Goal: Navigation & Orientation: Find specific page/section

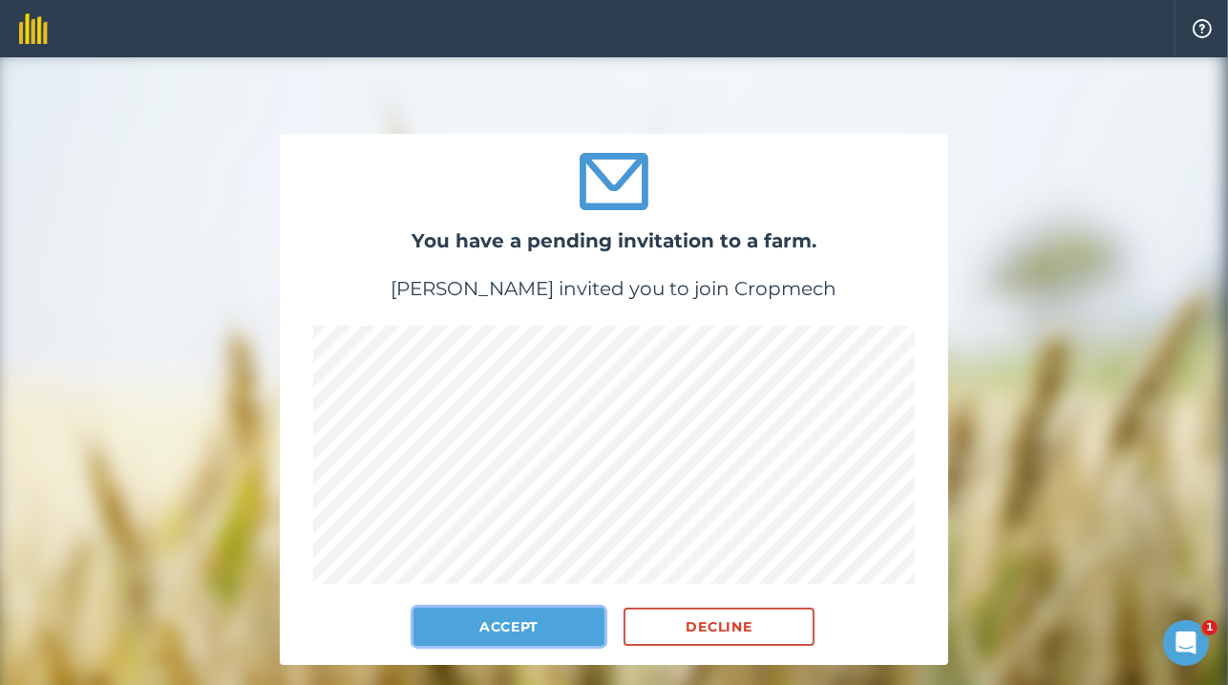
click at [544, 622] on button "Accept" at bounding box center [509, 627] width 191 height 38
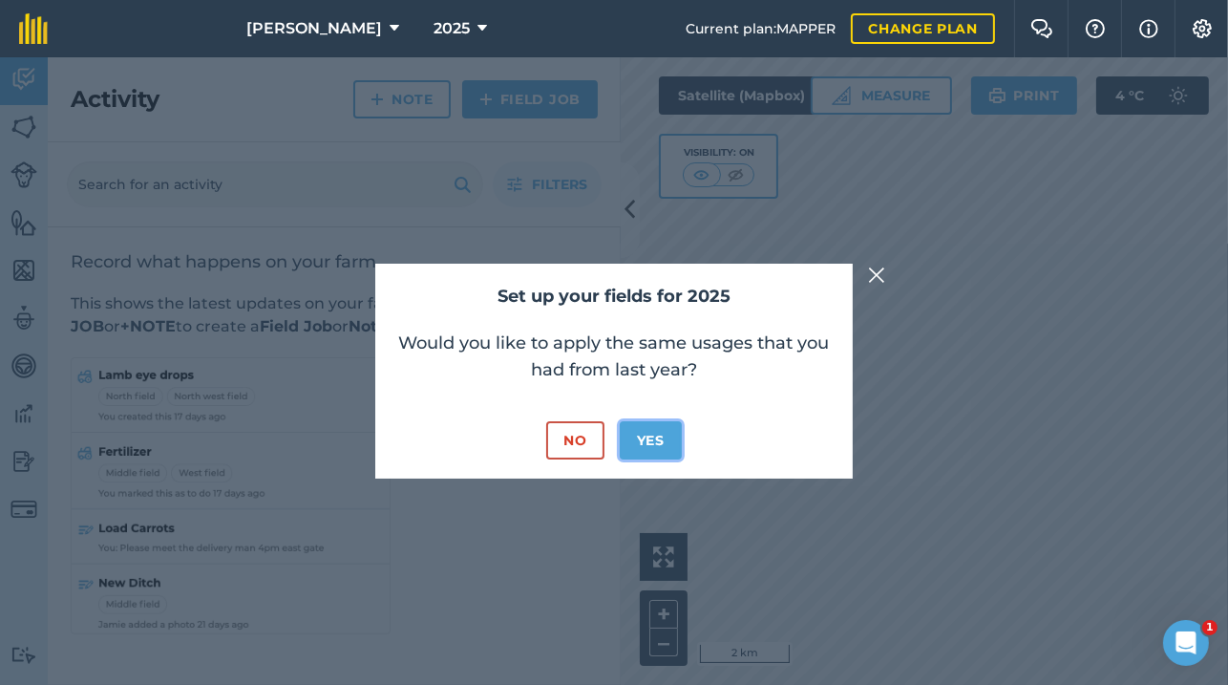
click at [655, 441] on button "Yes" at bounding box center [651, 440] width 62 height 38
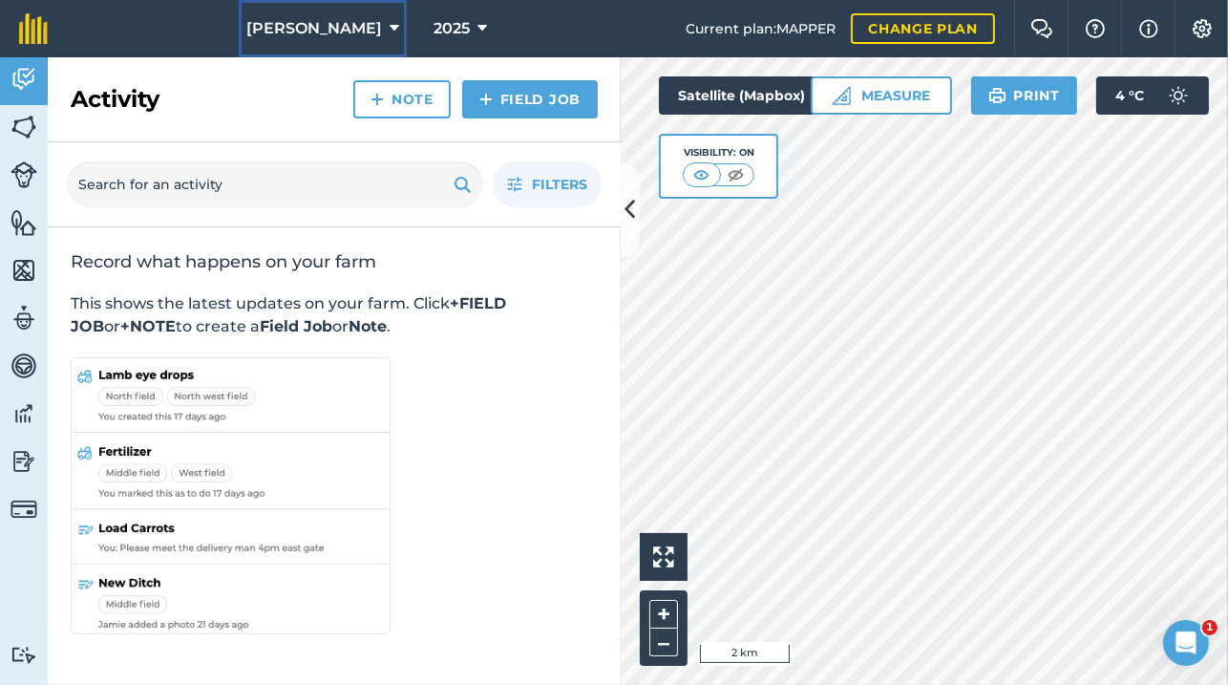
click at [317, 6] on button "[PERSON_NAME]" at bounding box center [323, 28] width 168 height 57
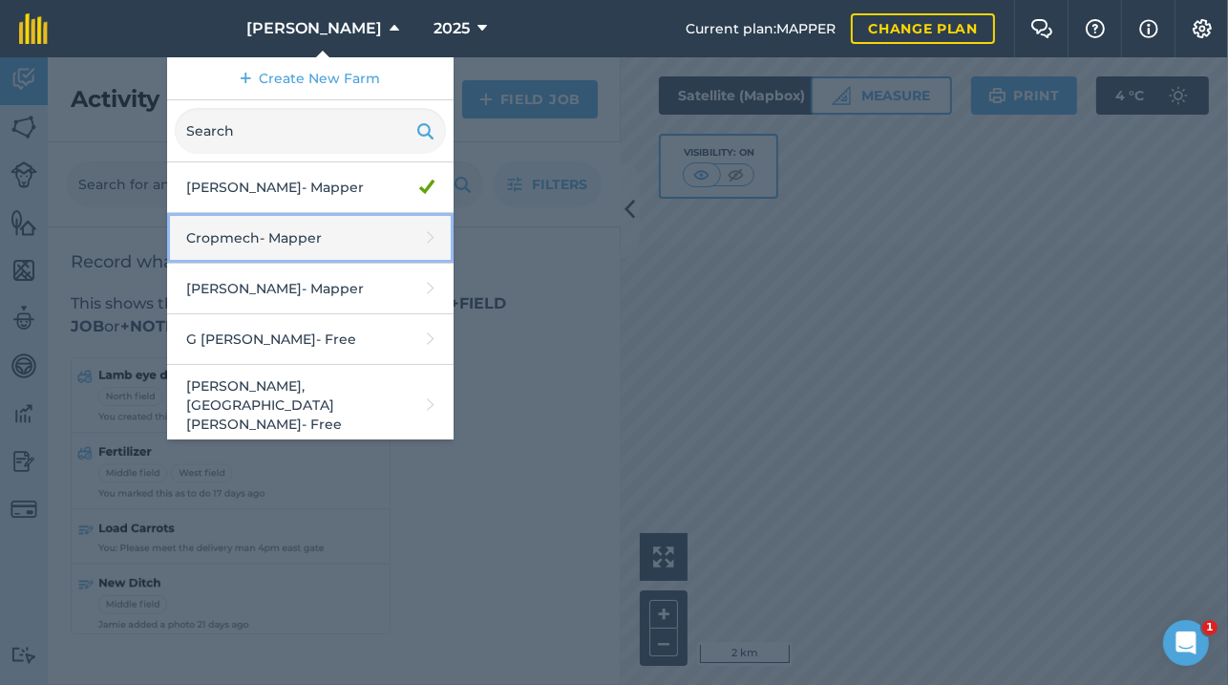
click at [337, 237] on link "Cropmech - Mapper" at bounding box center [310, 238] width 287 height 51
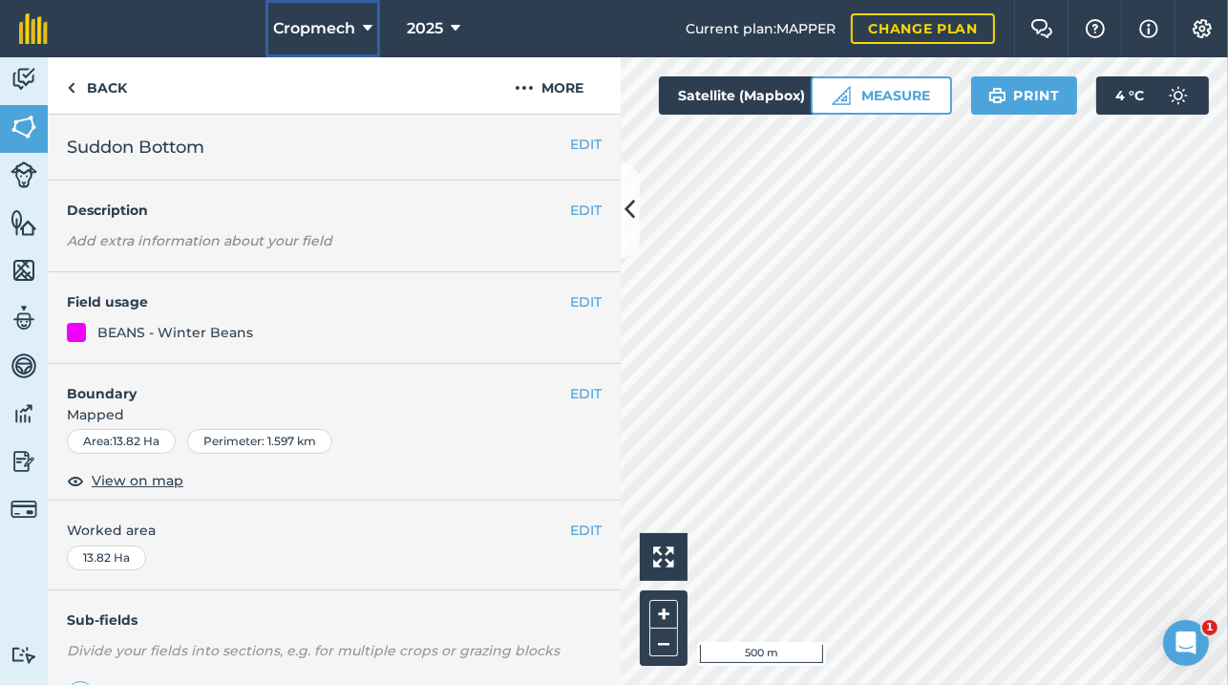
click at [341, 30] on span "Cropmech" at bounding box center [314, 28] width 82 height 23
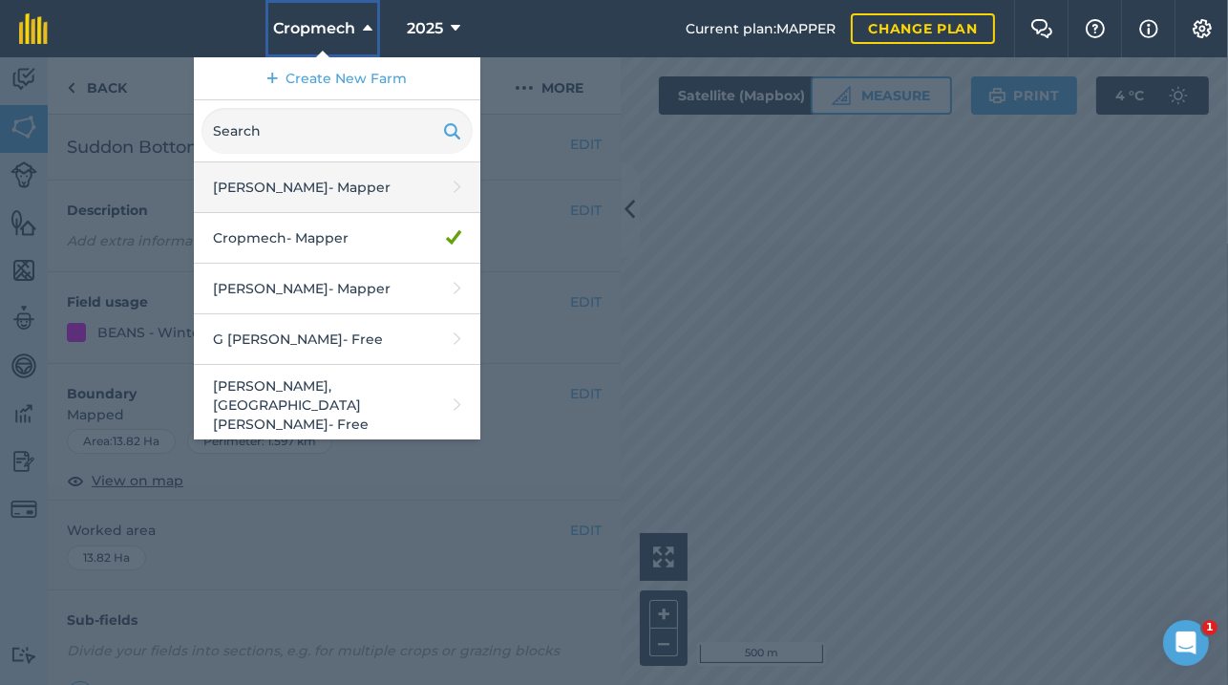
scroll to position [220, 0]
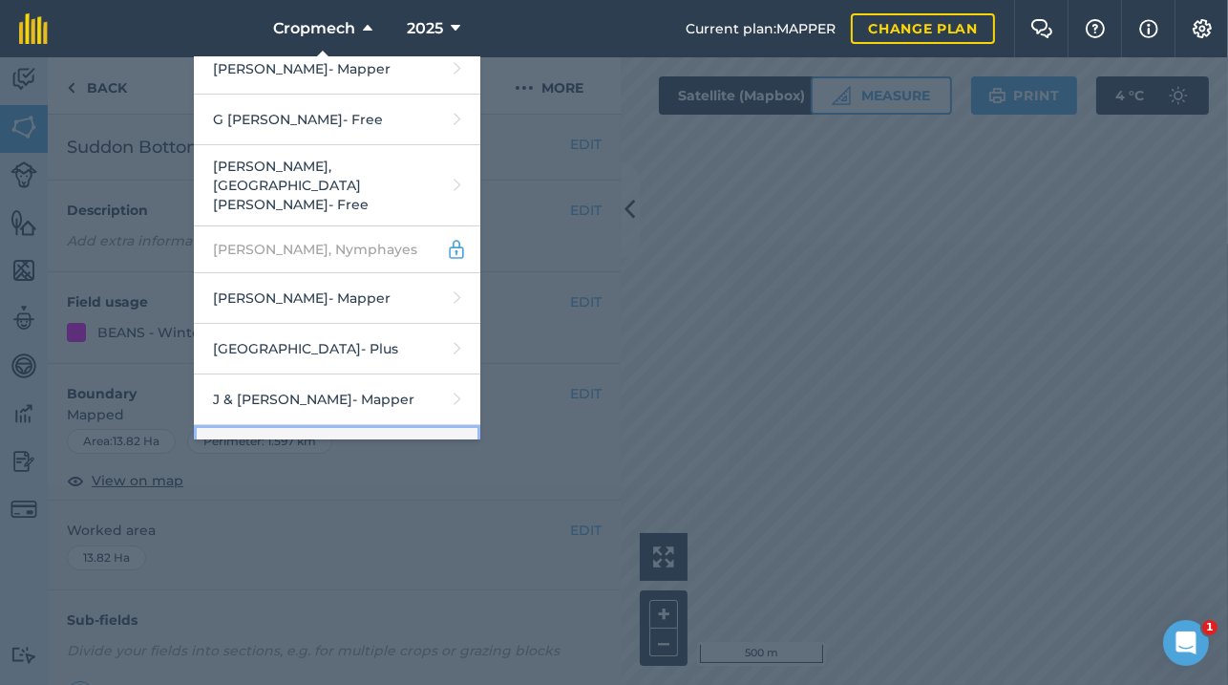
click at [334, 425] on link "[PERSON_NAME] - Mapper" at bounding box center [337, 450] width 287 height 51
